Goal: Task Accomplishment & Management: Use online tool/utility

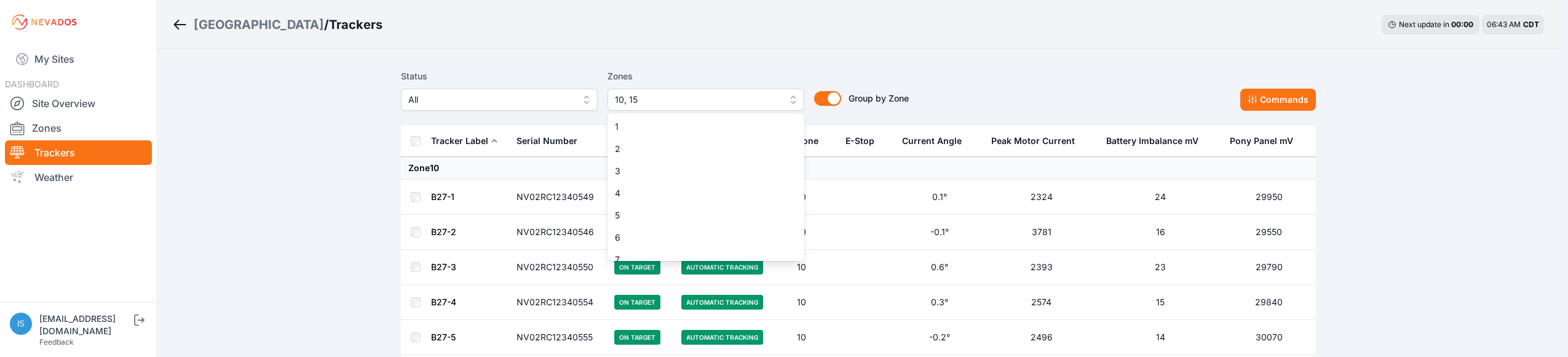
click at [790, 103] on button "10, 15" at bounding box center [706, 100] width 197 height 23
click at [681, 213] on span "11" at bounding box center [698, 211] width 167 height 12
click at [791, 100] on button "10, 11, 15" at bounding box center [706, 100] width 197 height 23
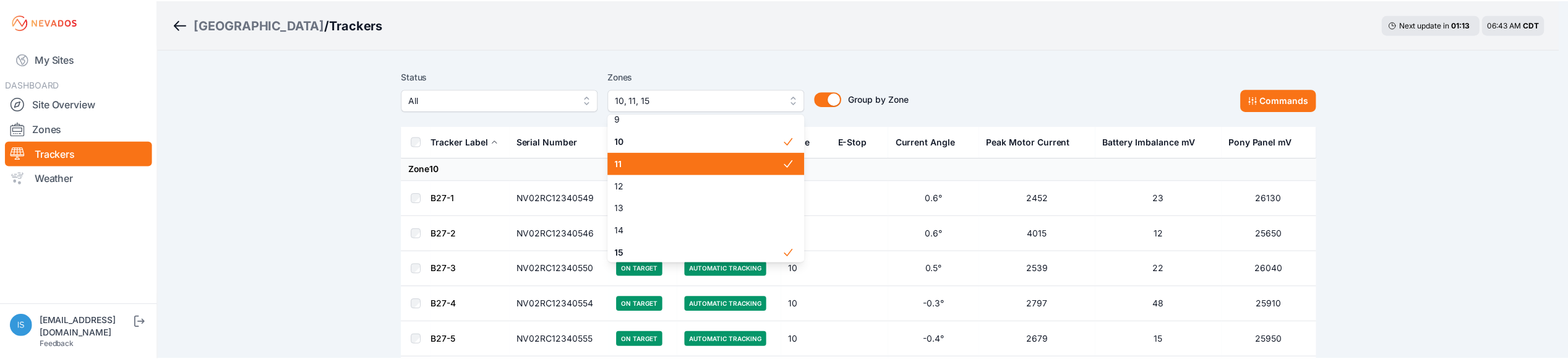
scroll to position [191, 0]
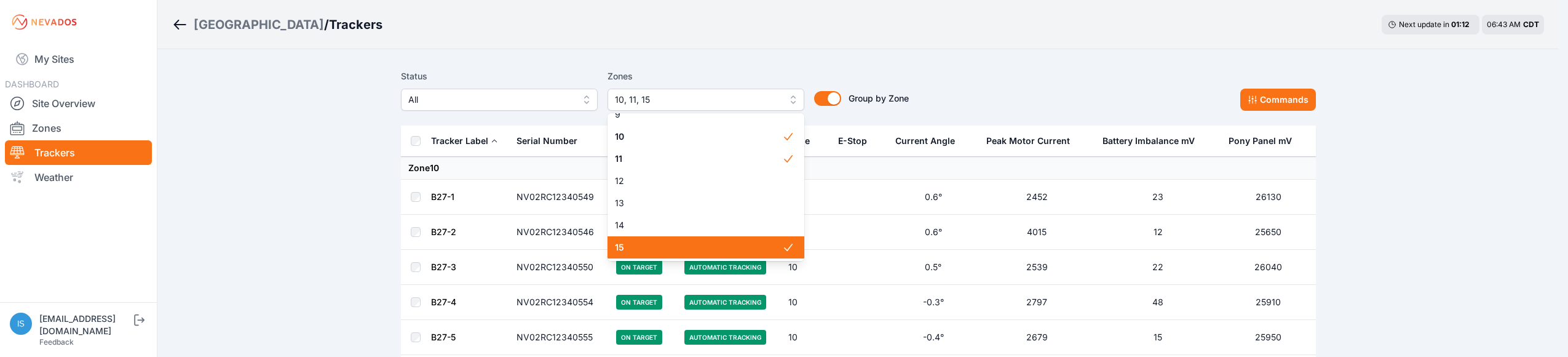
click at [716, 249] on span "15" at bounding box center [698, 247] width 167 height 12
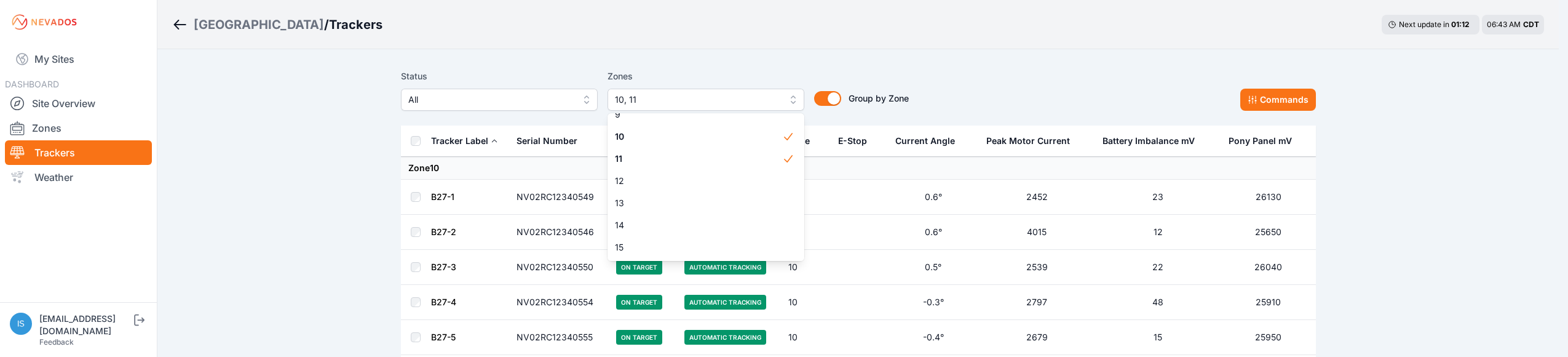
click at [1049, 99] on div "Status All Zones 10, 11 1 2 3 4 5 6 7 8 9 10 11 12 13 14 15 Group by Zone Group…" at bounding box center [858, 90] width 915 height 42
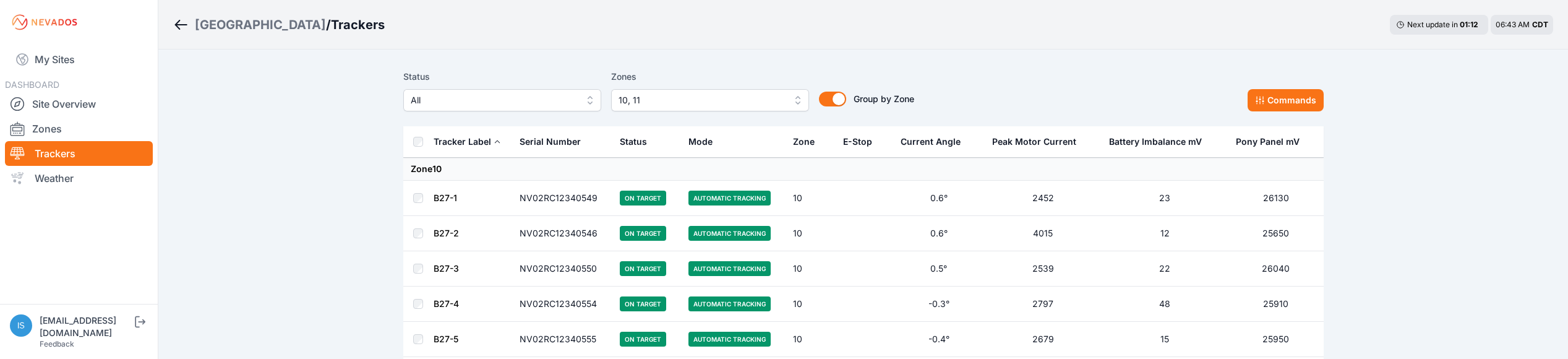
click at [423, 145] on th at bounding box center [418, 142] width 30 height 31
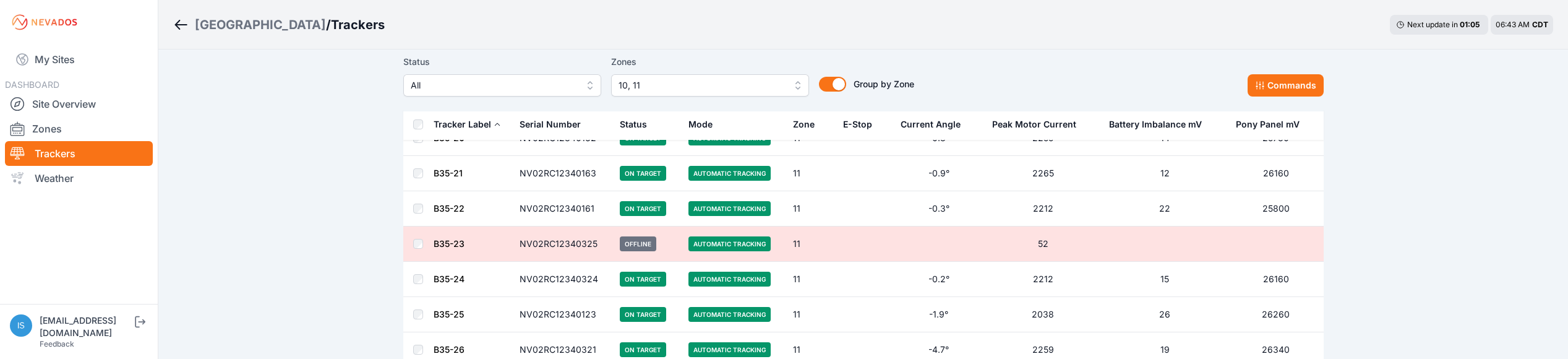
scroll to position [6035, 0]
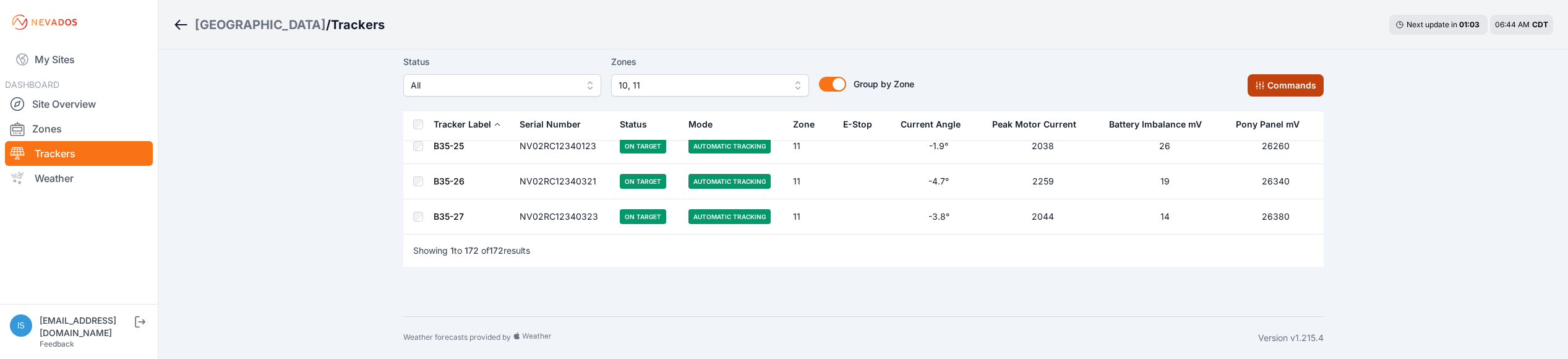
click at [1293, 83] on button "Commands" at bounding box center [1285, 85] width 76 height 23
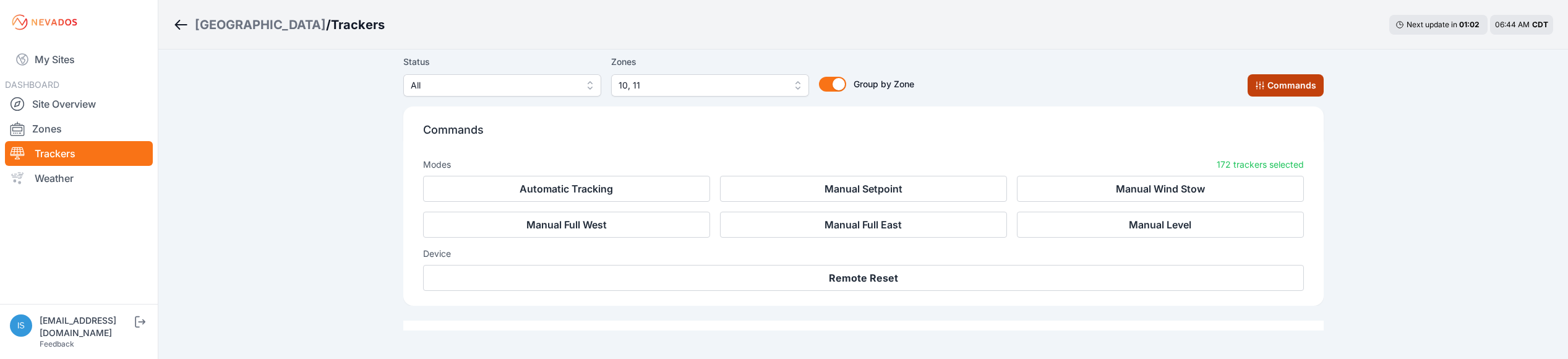
scroll to position [6244, 0]
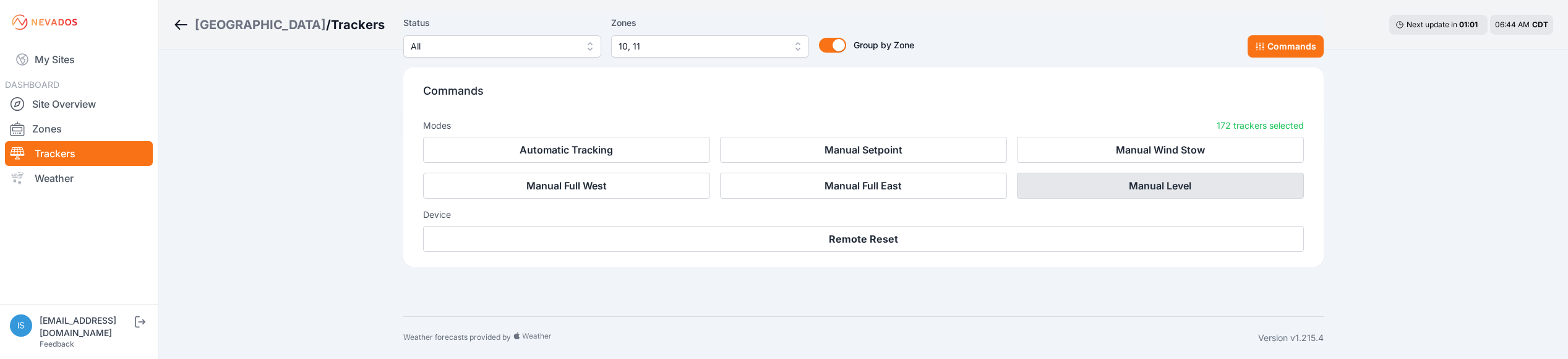
click at [1148, 189] on button "Manual Level" at bounding box center [1159, 186] width 287 height 26
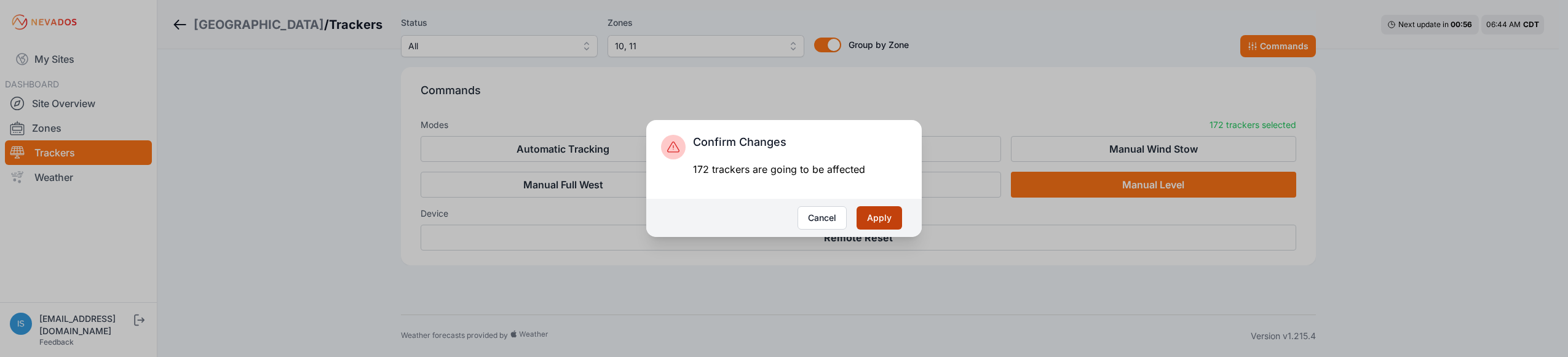
click at [871, 216] on button "Apply" at bounding box center [879, 217] width 46 height 23
